Goal: Information Seeking & Learning: Learn about a topic

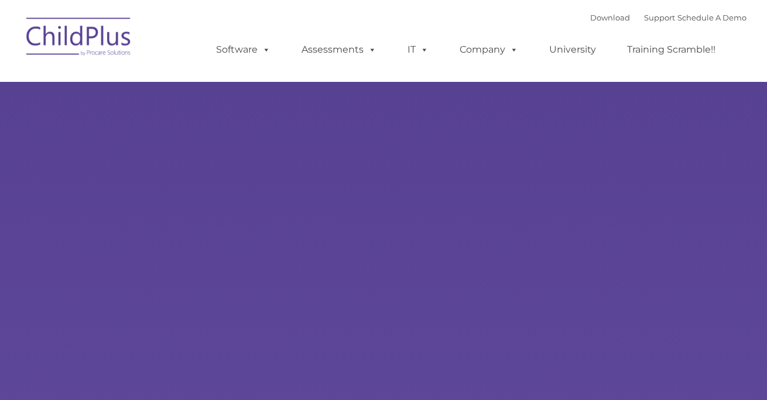
type input ""
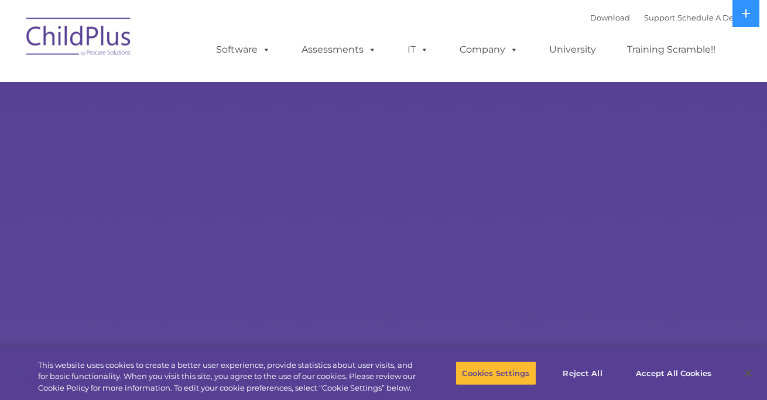
select select "MEDIUM"
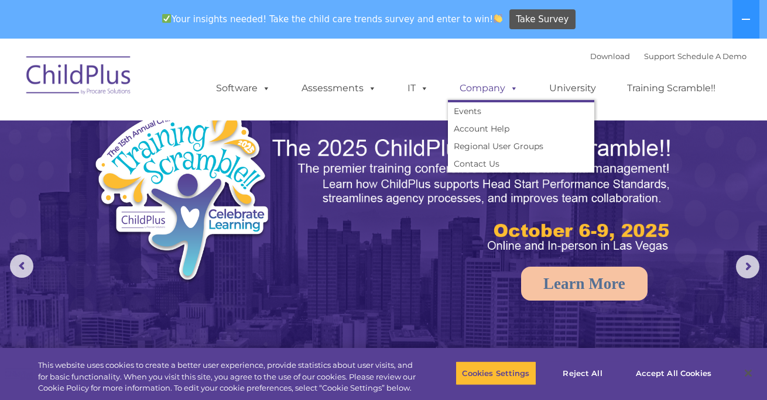
click at [496, 89] on link "Company" at bounding box center [489, 88] width 82 height 23
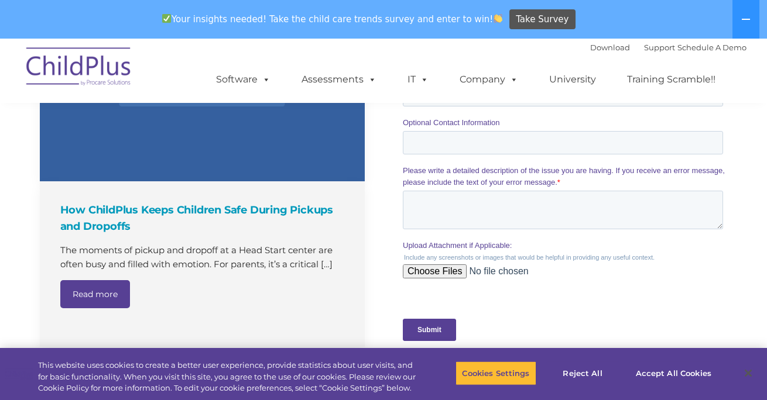
scroll to position [1403, 0]
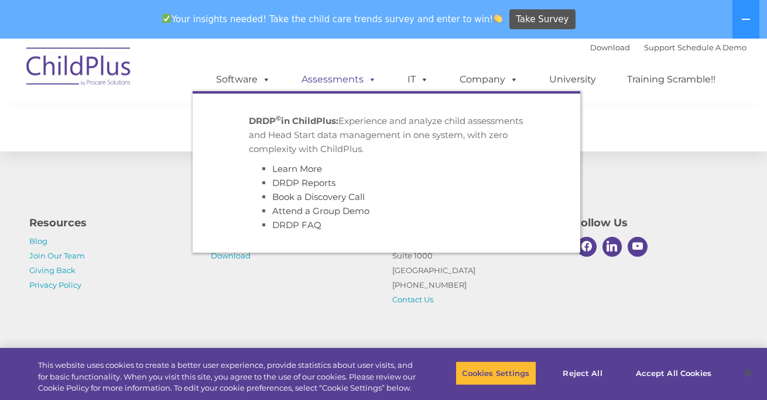
click at [345, 79] on link "Assessments" at bounding box center [339, 79] width 98 height 23
